Goal: Navigation & Orientation: Find specific page/section

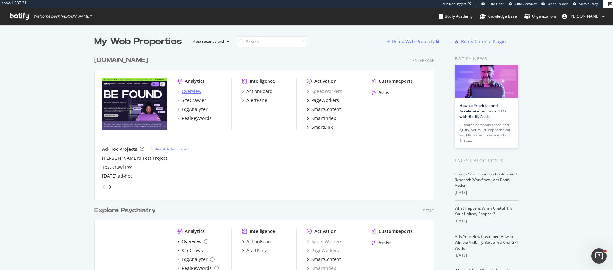
click at [188, 91] on div "Overview" at bounding box center [192, 91] width 20 height 6
